Goal: Task Accomplishment & Management: Complete application form

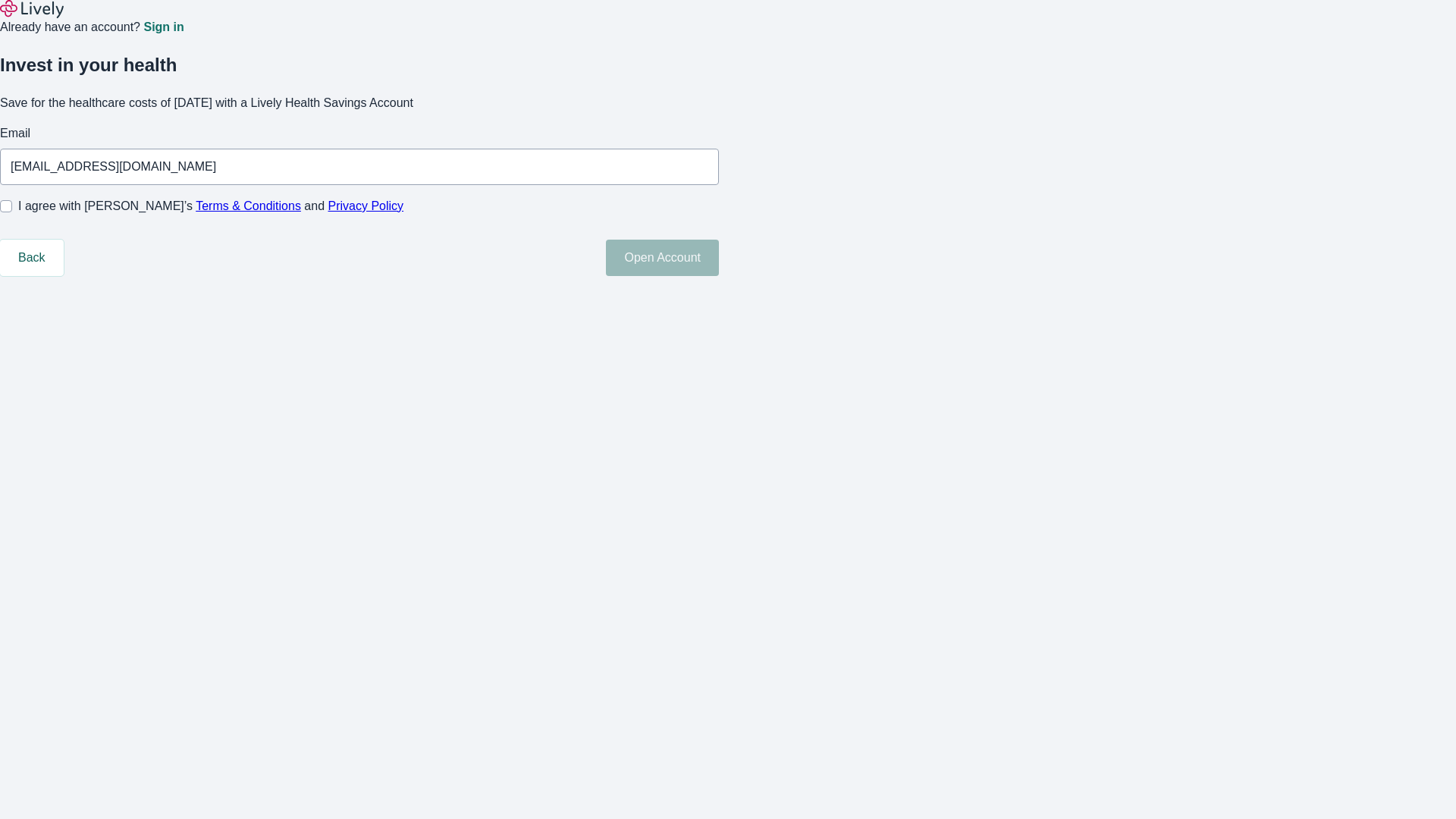
click at [12, 212] on input "I agree with Lively’s Terms & Conditions and Privacy Policy" at bounding box center [6, 206] width 12 height 12
checkbox input "true"
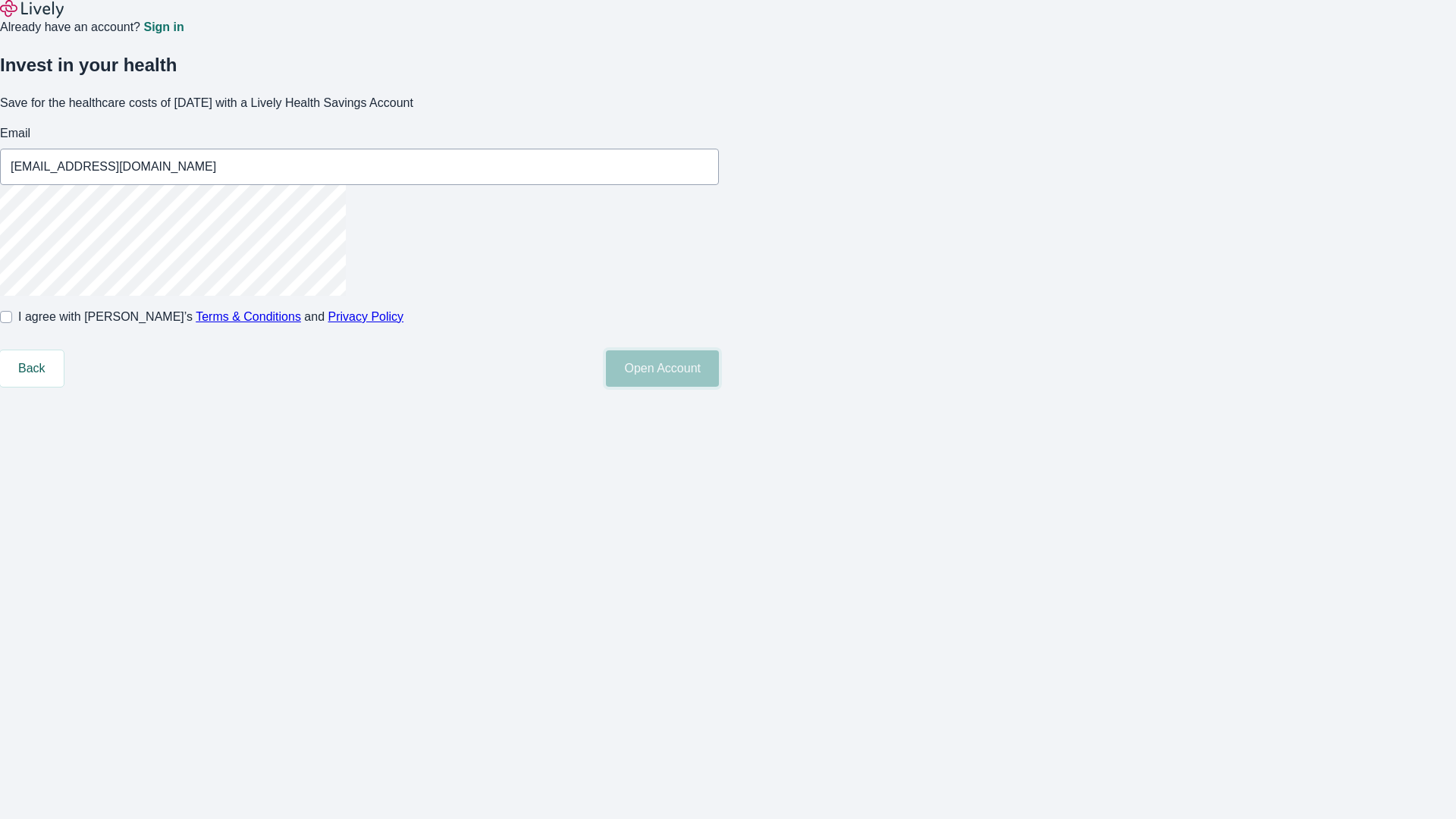
click at [719, 386] on button "Open Account" at bounding box center [663, 368] width 113 height 37
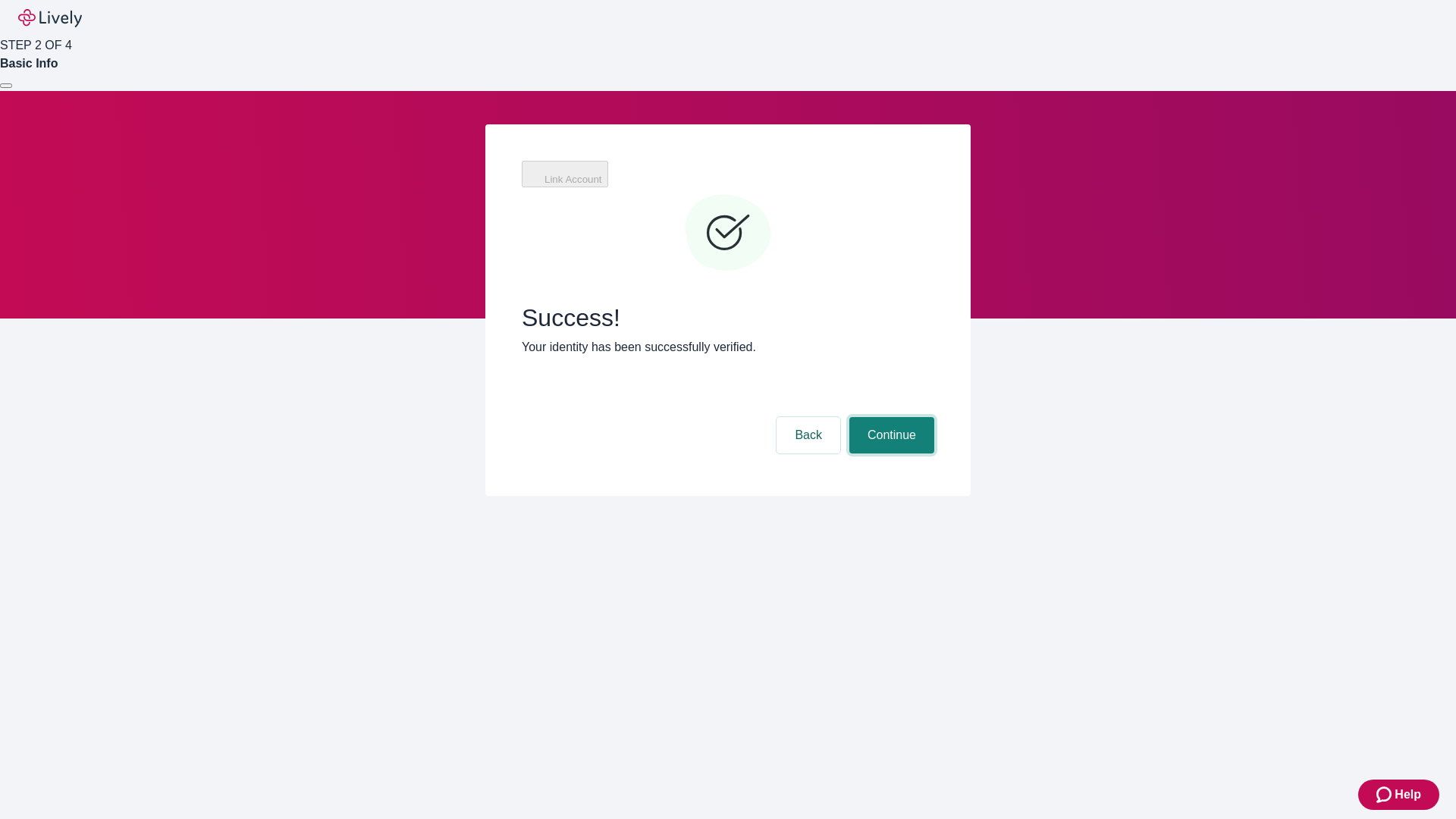
click at [934, 417] on button "Continue" at bounding box center [891, 435] width 85 height 37
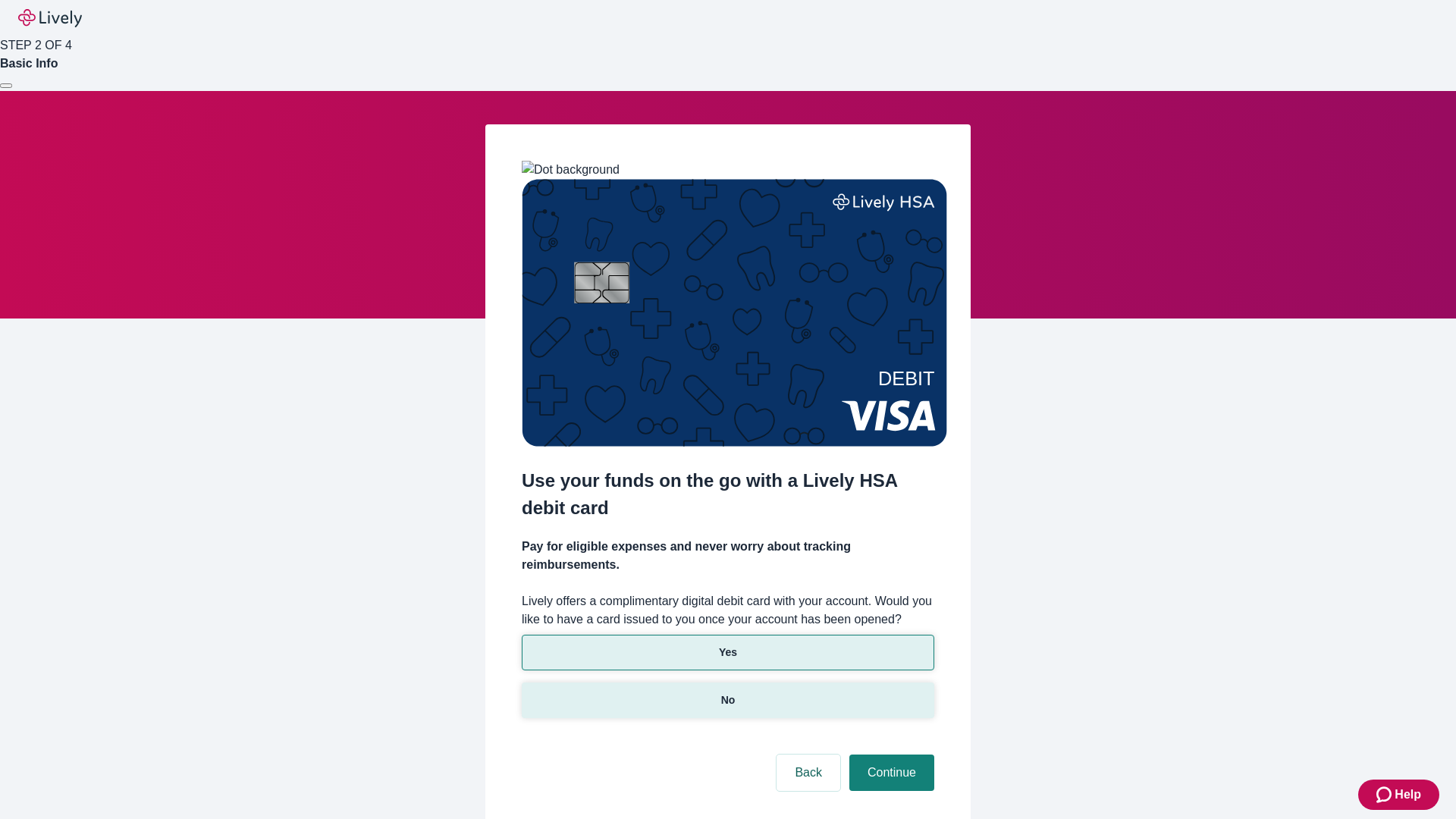
click at [728, 692] on p "No" at bounding box center [728, 700] width 15 height 16
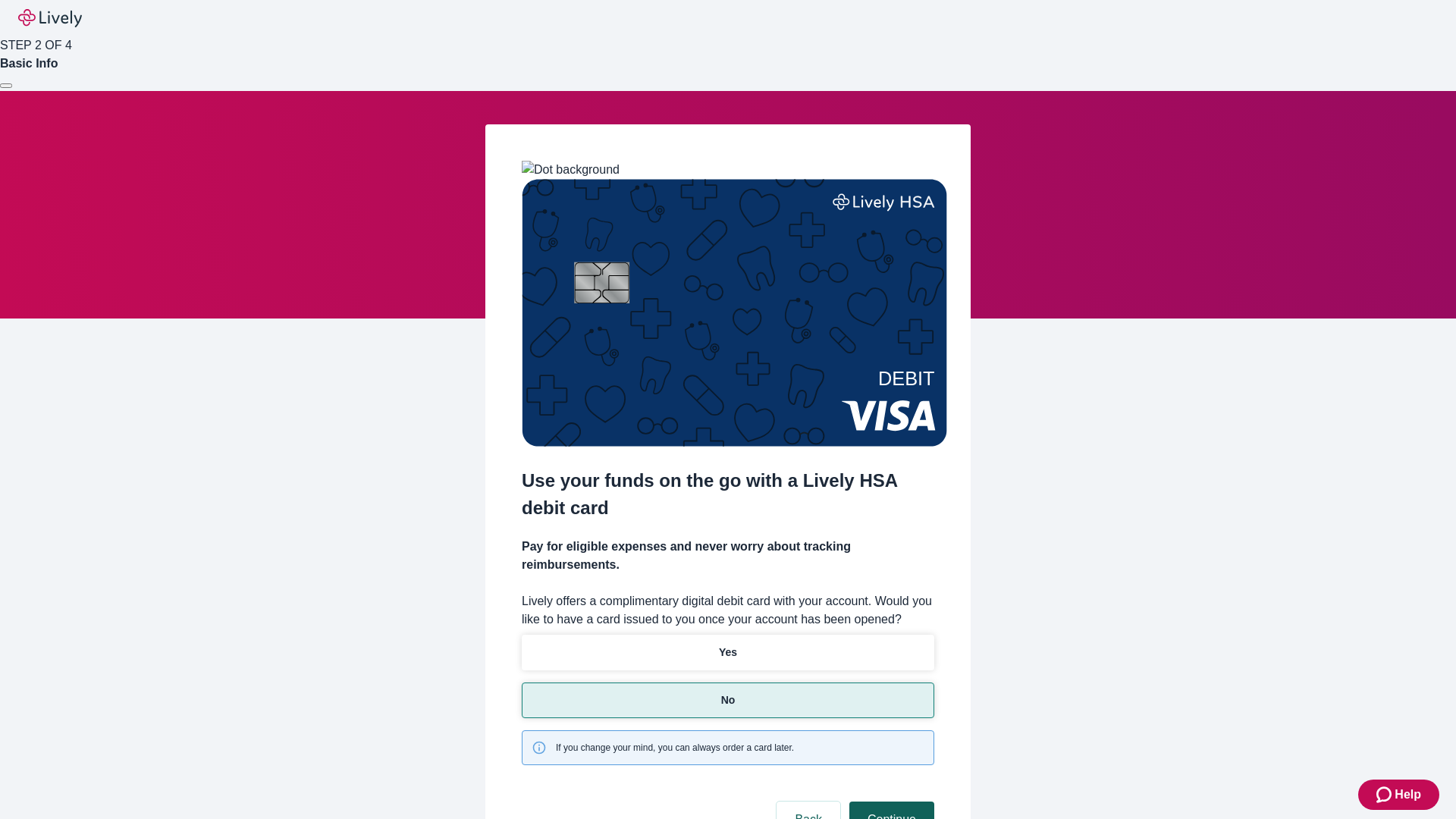
click at [889, 802] on button "Continue" at bounding box center [891, 820] width 85 height 37
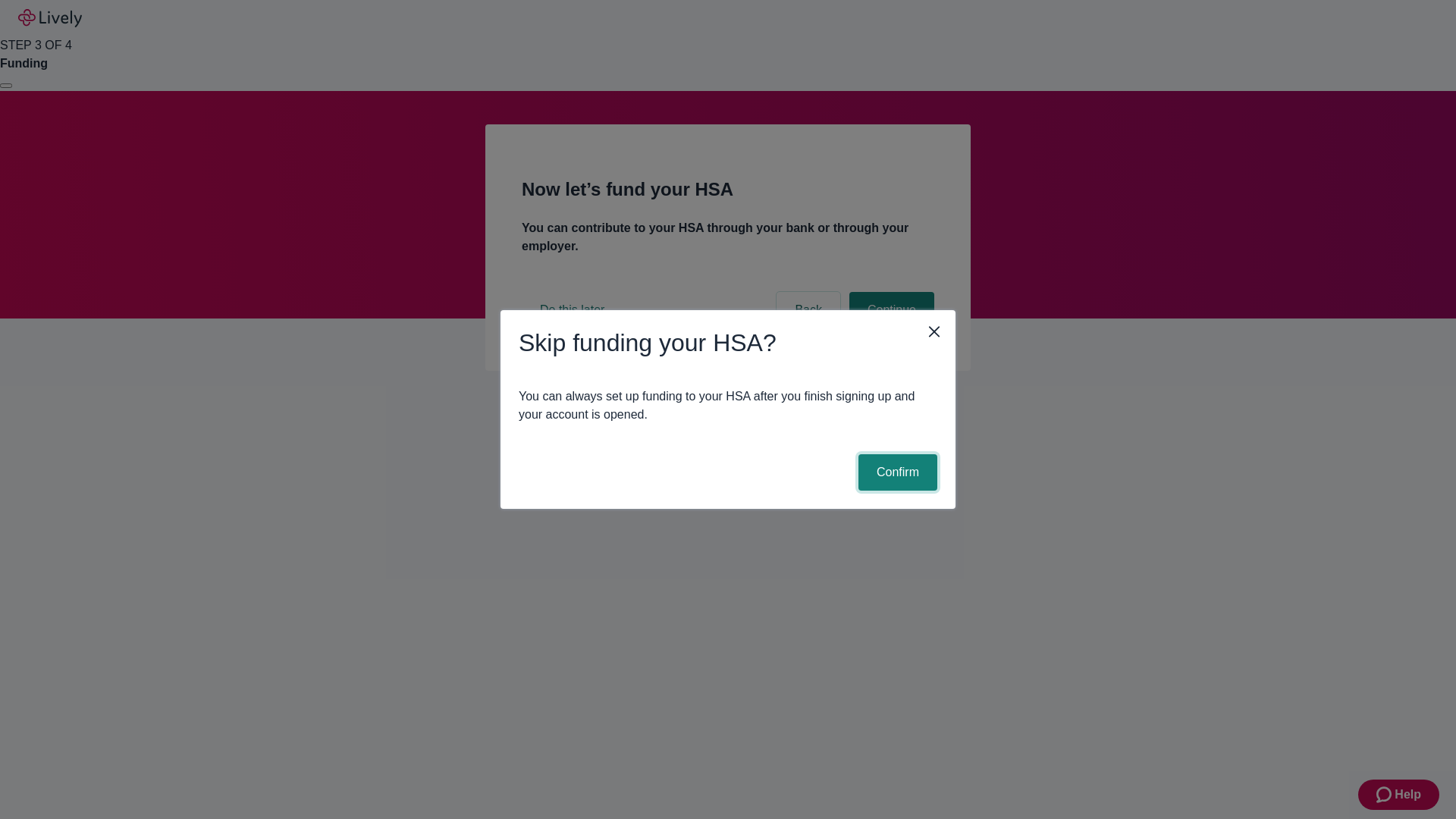
click at [896, 473] on button "Confirm" at bounding box center [898, 472] width 79 height 37
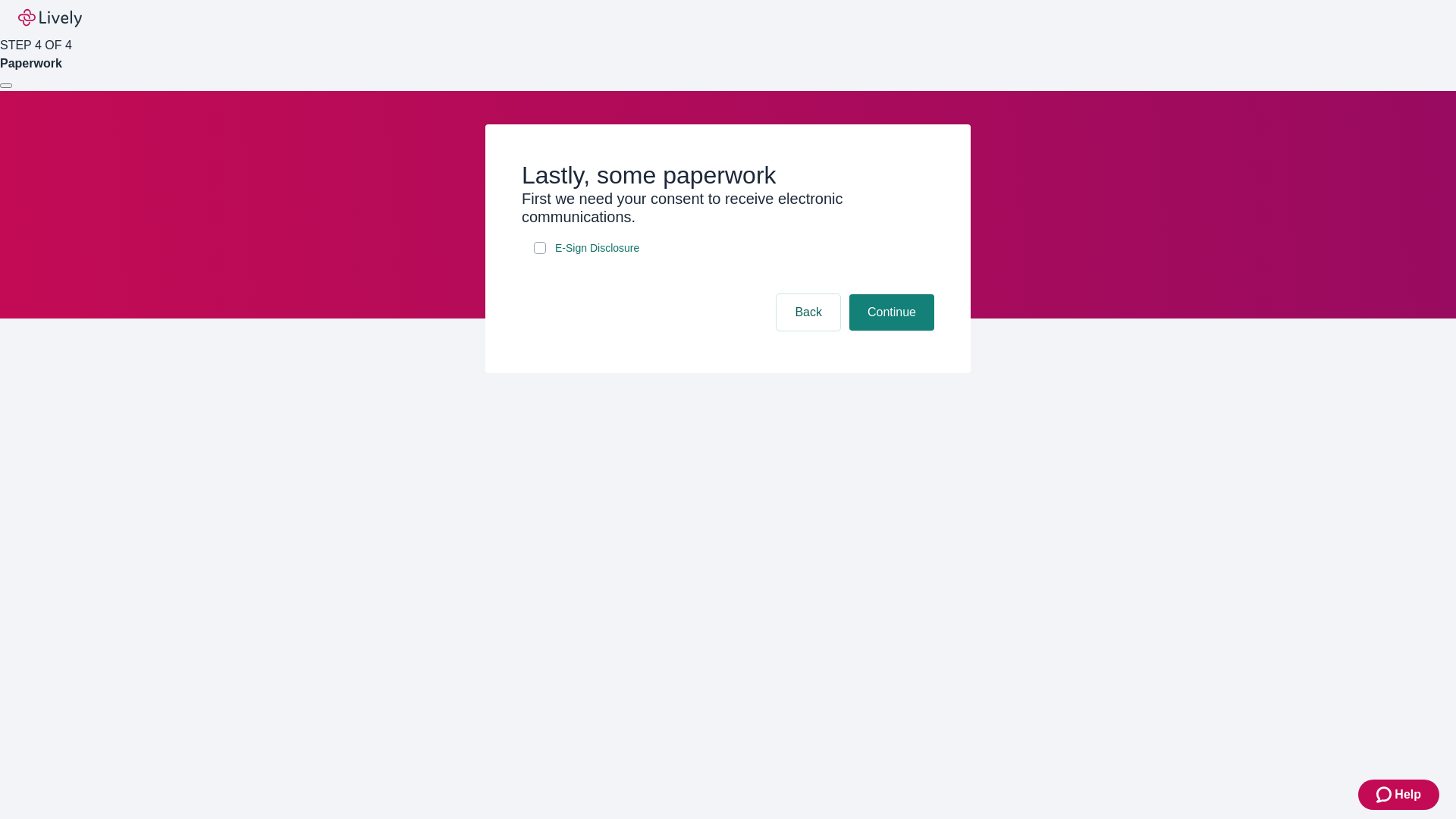
click at [540, 254] on input "E-Sign Disclosure" at bounding box center [539, 248] width 12 height 12
checkbox input "true"
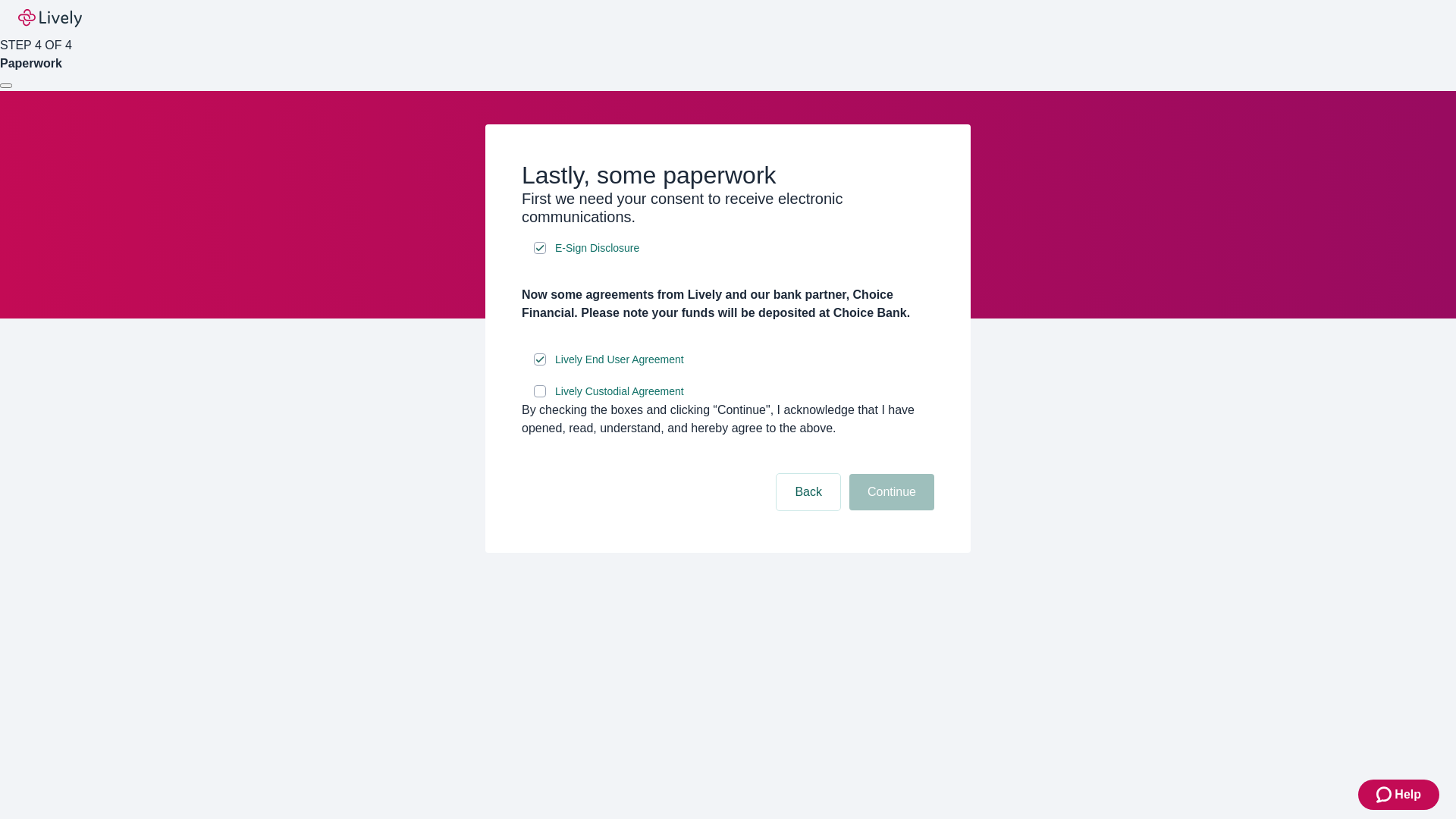
click at [540, 398] on input "Lively Custodial Agreement" at bounding box center [539, 392] width 12 height 12
checkbox input "true"
click at [889, 510] on button "Continue" at bounding box center [891, 492] width 85 height 37
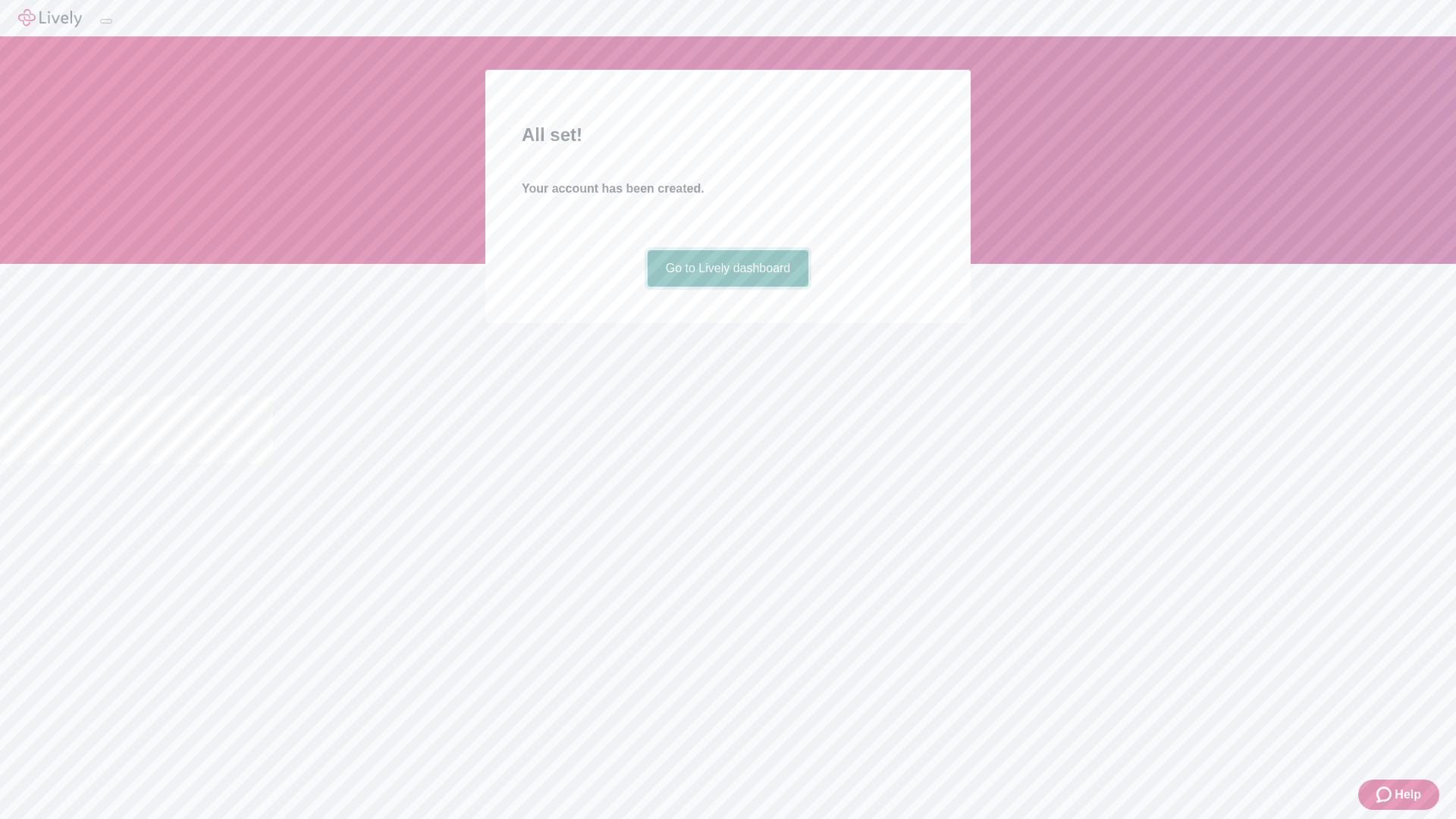
click at [728, 286] on link "Go to Lively dashboard" at bounding box center [728, 268] width 162 height 37
